Goal: Task Accomplishment & Management: Manage account settings

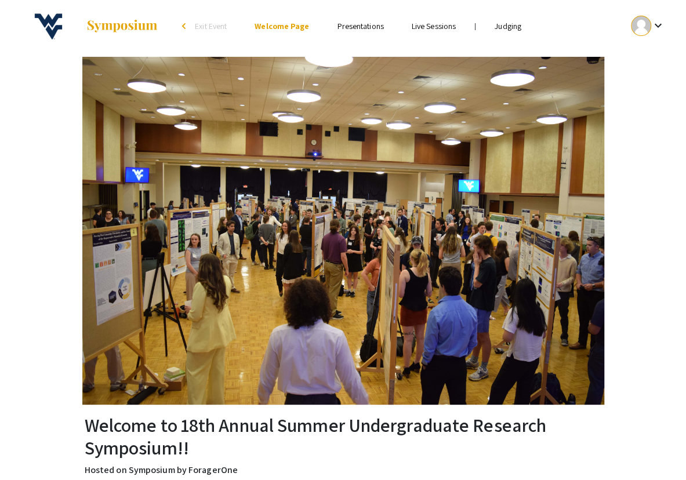
click at [513, 26] on link "Judging" at bounding box center [508, 26] width 27 height 10
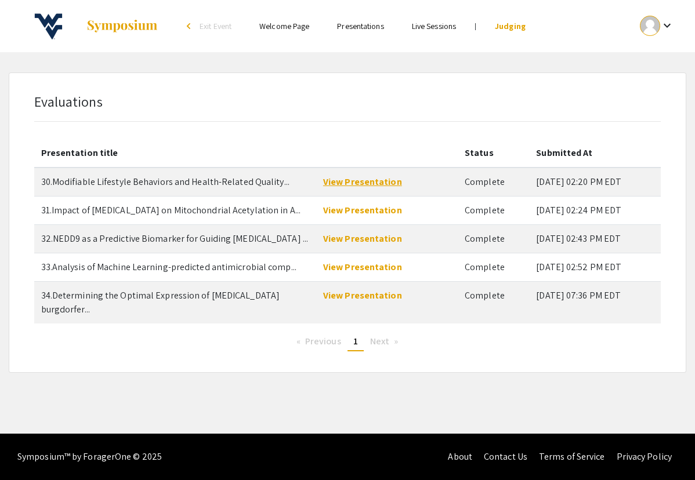
click at [359, 181] on link "View Presentation" at bounding box center [362, 182] width 79 height 12
click at [664, 27] on mat-icon "keyboard_arrow_down" at bounding box center [667, 26] width 14 height 14
click at [649, 82] on button "My Submissions" at bounding box center [650, 85] width 71 height 28
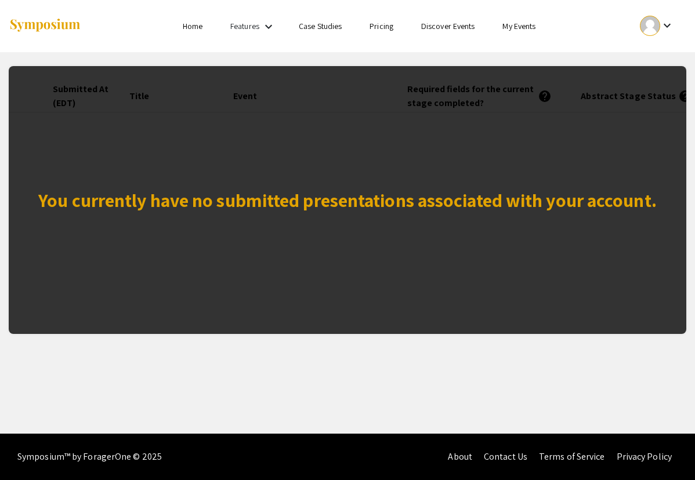
click at [512, 215] on div "You currently have no submitted presentations associated with your account." at bounding box center [348, 200] width 678 height 268
click at [668, 24] on mat-icon "keyboard_arrow_down" at bounding box center [667, 26] width 14 height 14
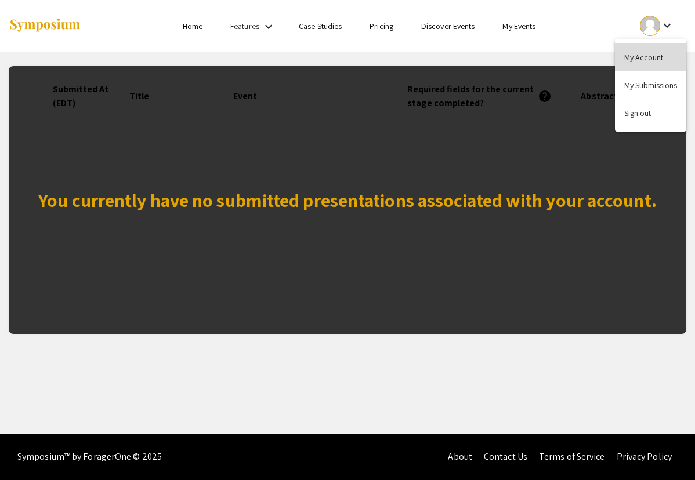
click at [647, 59] on button "My Account" at bounding box center [650, 58] width 71 height 28
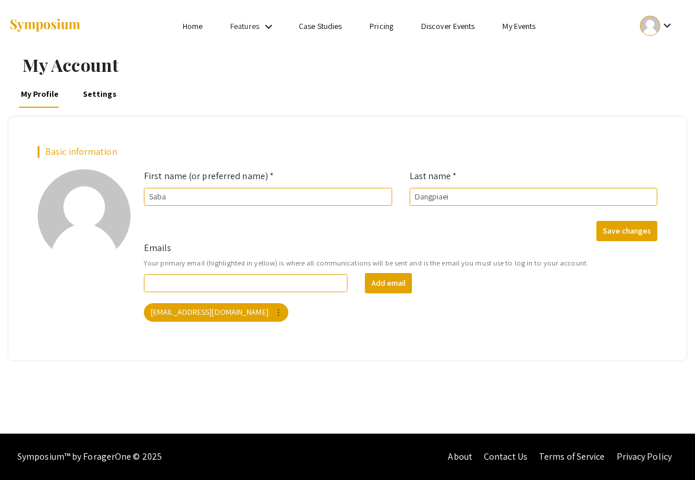
click at [246, 24] on link "Features" at bounding box center [244, 26] width 29 height 10
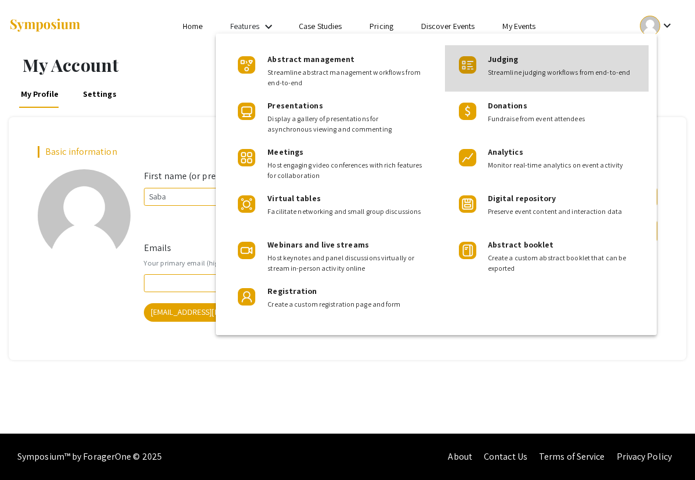
click at [481, 71] on div "Judging Streamline judging workflows from end-to-end" at bounding box center [547, 68] width 204 height 46
